Goal: Transaction & Acquisition: Purchase product/service

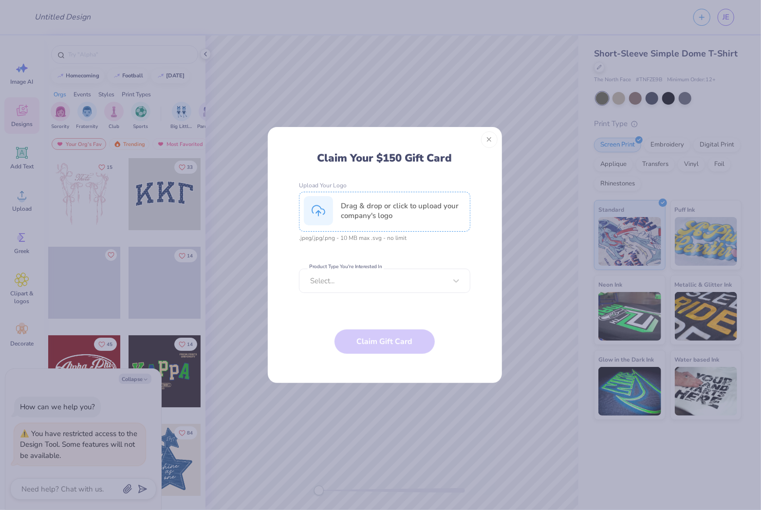
type textarea "x"
click at [493, 138] on button "Close" at bounding box center [489, 140] width 17 height 17
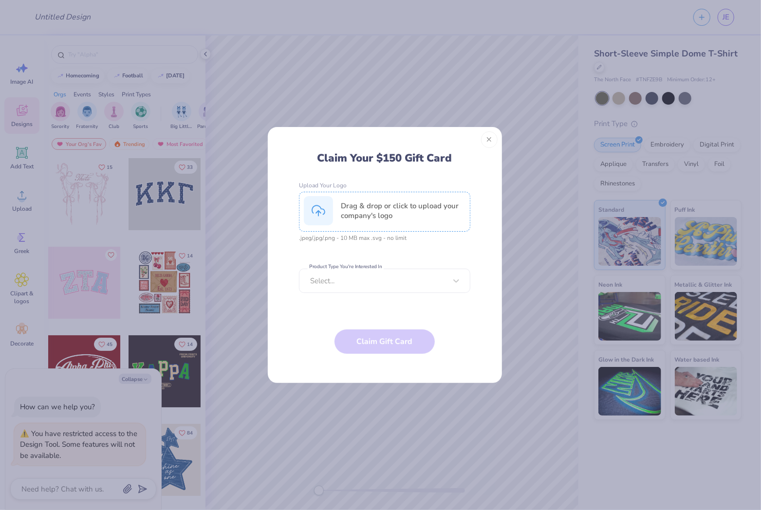
type textarea "x"
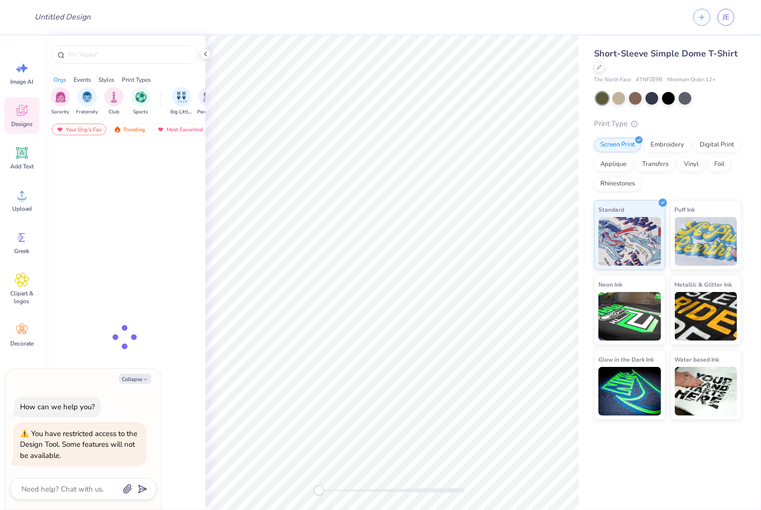
type textarea "x"
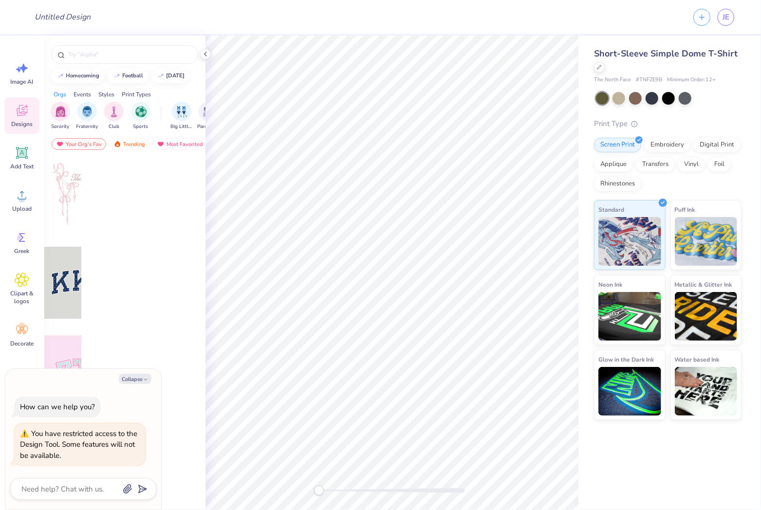
type textarea "x"
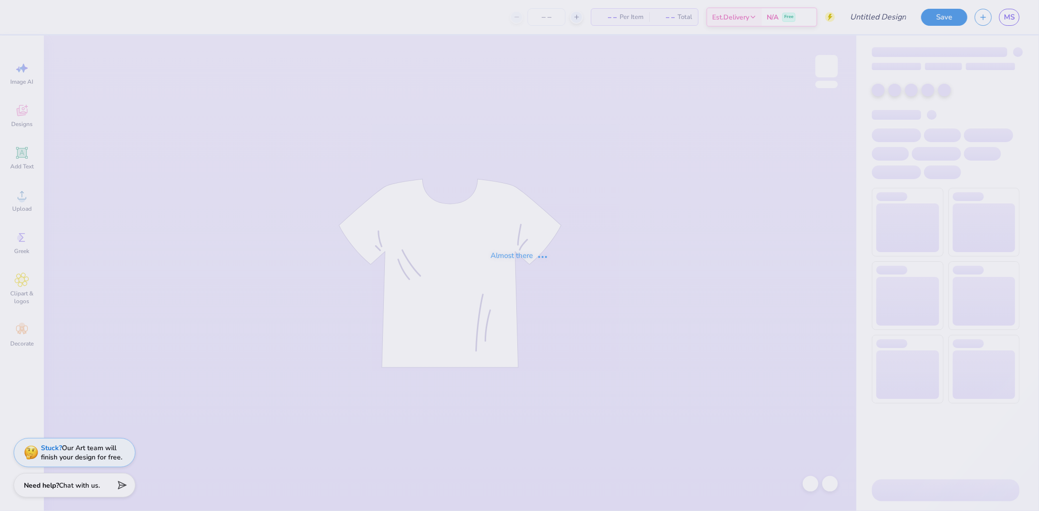
type input "unisex tank top"
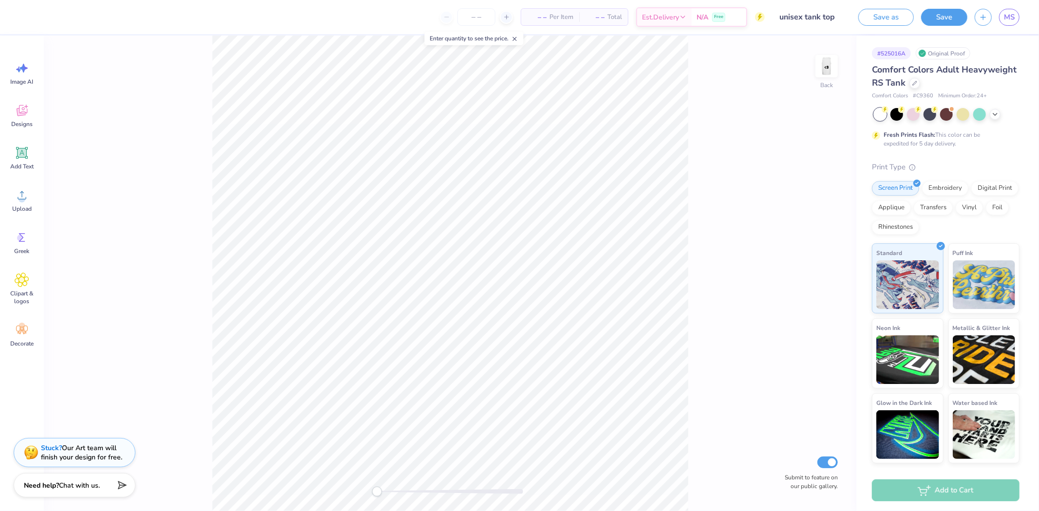
click at [824, 73] on img at bounding box center [826, 66] width 19 height 19
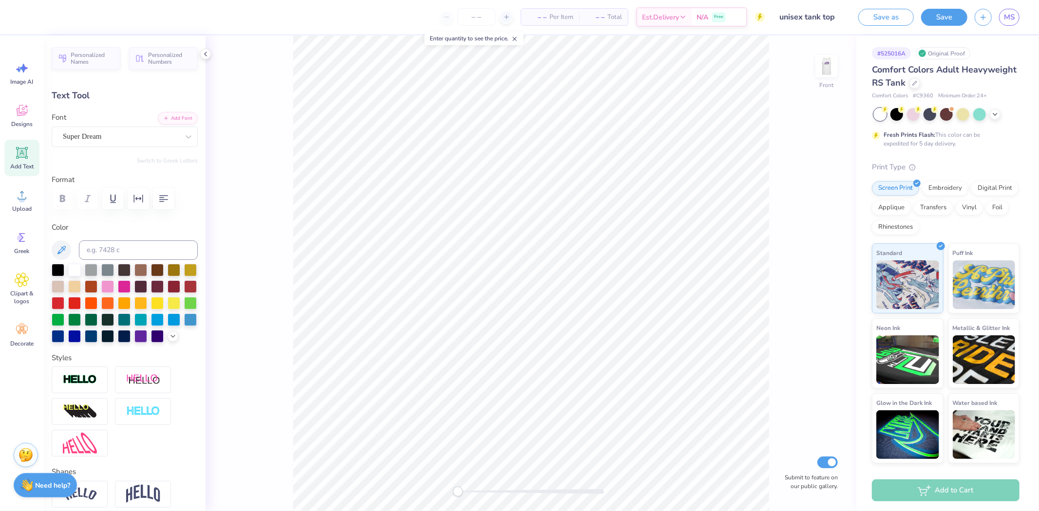
type input "3.30"
type input "4.52"
type input "13.24"
click at [79, 13] on div "– – Per Item – – Total Est. Delivery N/A Free" at bounding box center [396, 17] width 738 height 34
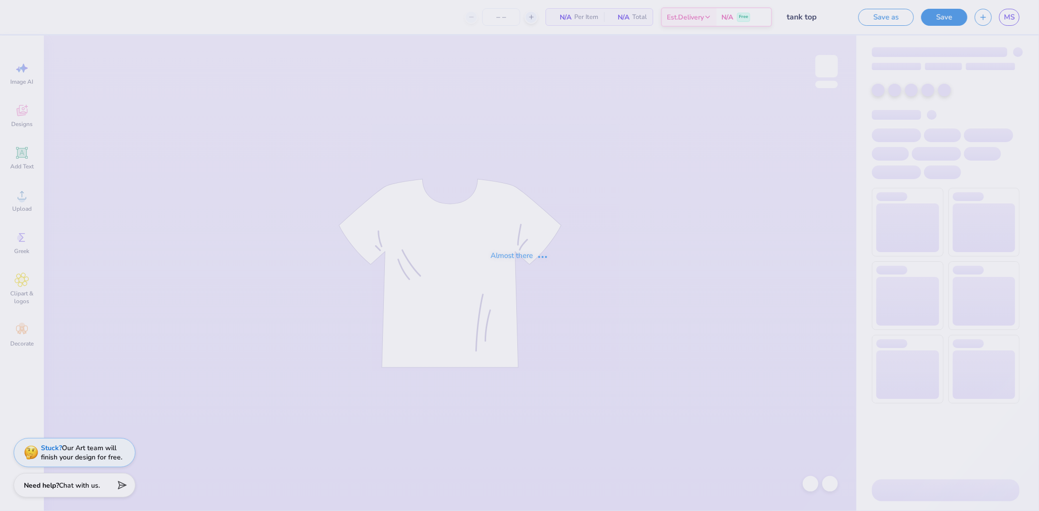
type input "30"
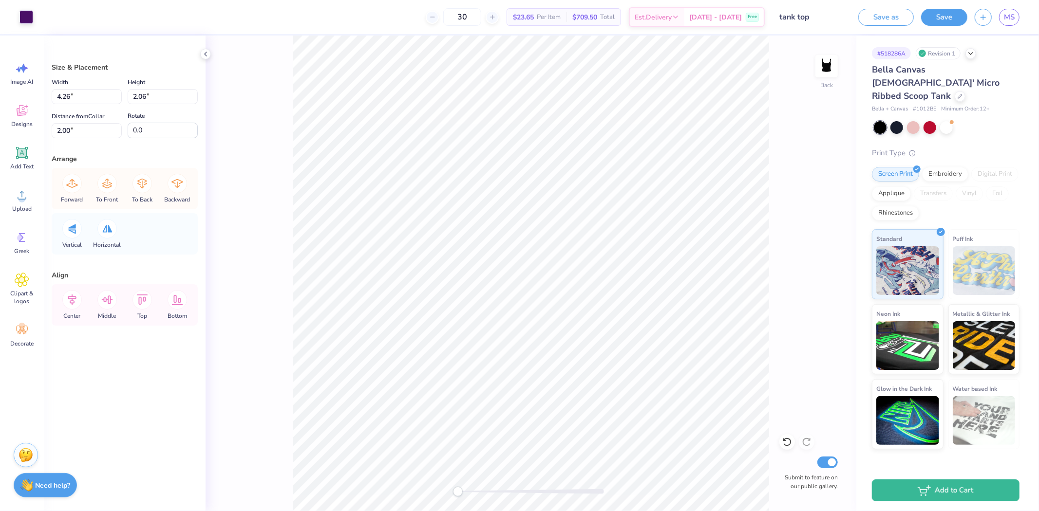
type input "4.77"
type input "3.20"
type input "2.10"
type input "3.43"
type input "1.46"
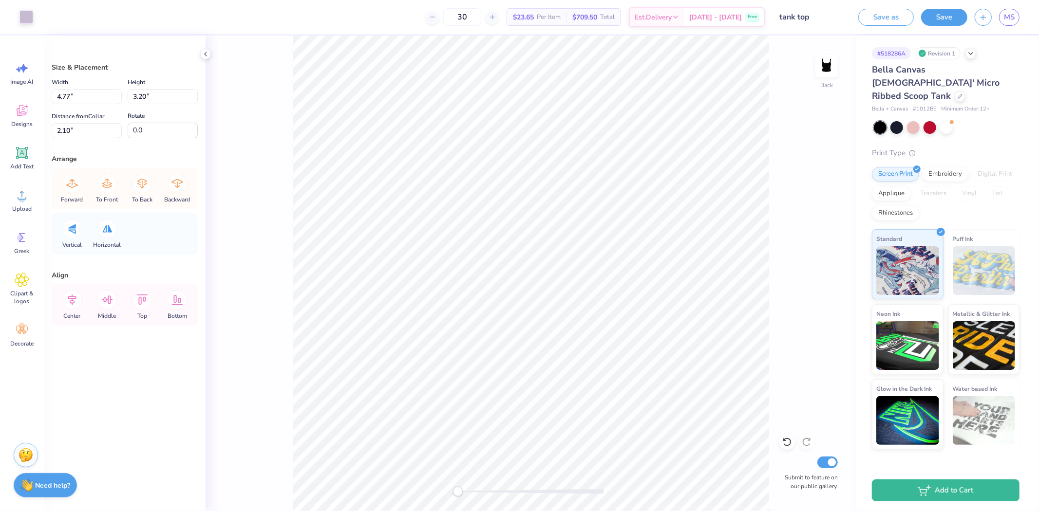
type input "2.32"
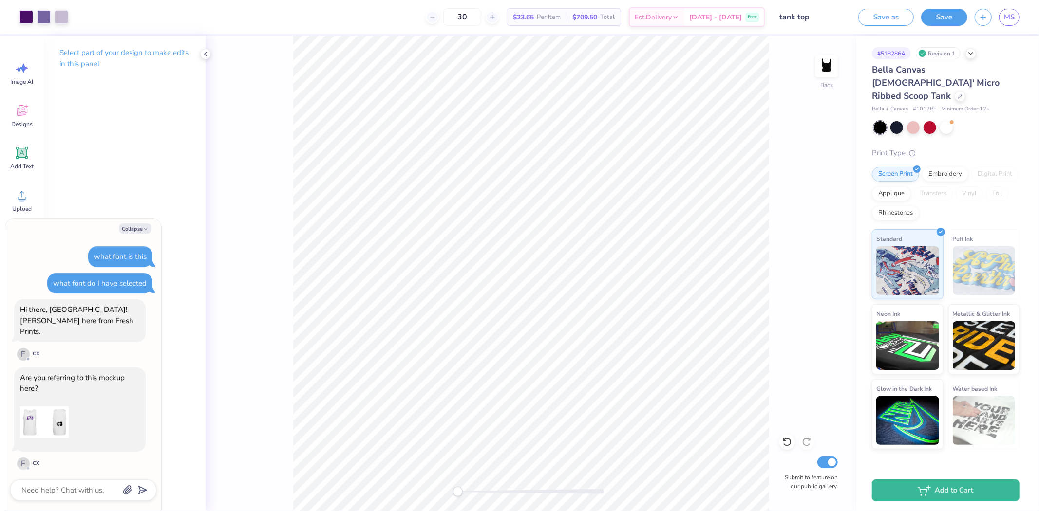
scroll to position [560, 0]
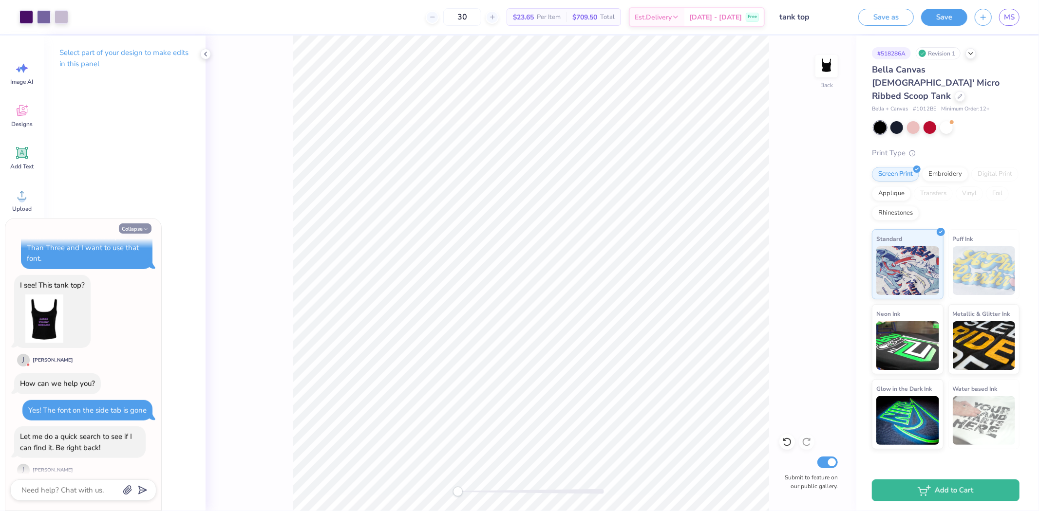
click at [129, 226] on button "Collapse" at bounding box center [135, 229] width 33 height 10
type textarea "x"
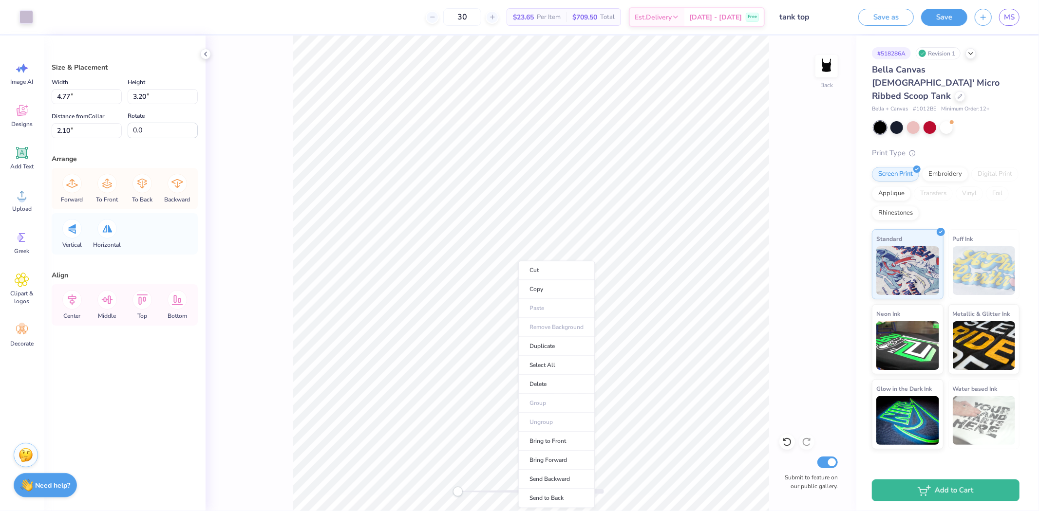
type input "4.26"
type input "2.06"
type input "2.00"
type input "3.43"
type input "1.46"
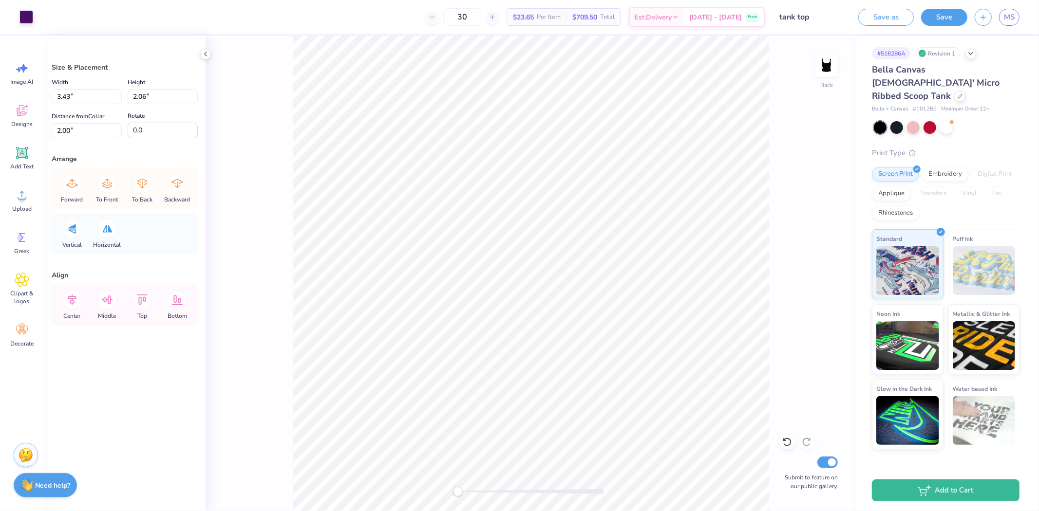
type input "2.32"
